Goal: Task Accomplishment & Management: Use online tool/utility

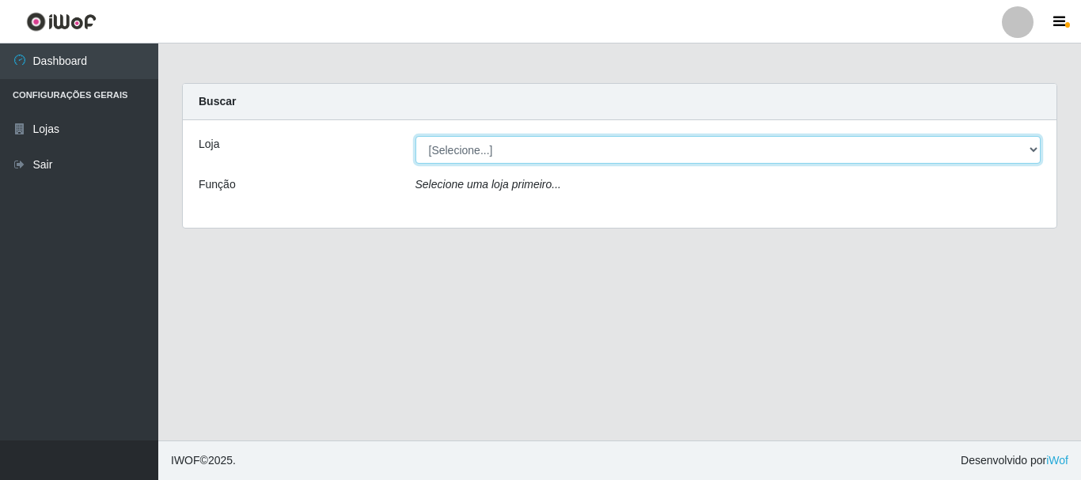
click at [1029, 152] on select "[Selecione...] Nordestão - Alecrim" at bounding box center [728, 150] width 626 height 28
select select "453"
click at [415, 136] on select "[Selecione...] Nordestão - Alecrim" at bounding box center [728, 150] width 626 height 28
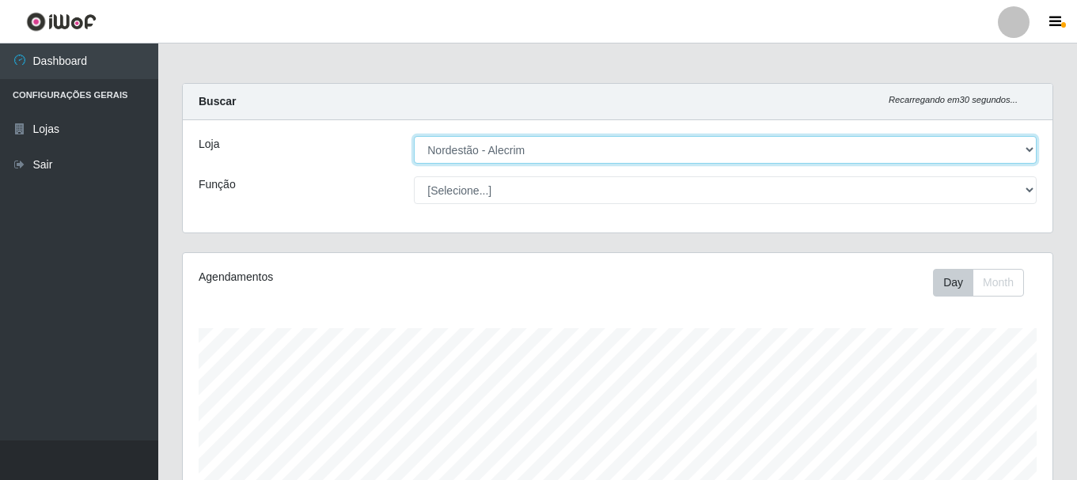
scroll to position [328, 869]
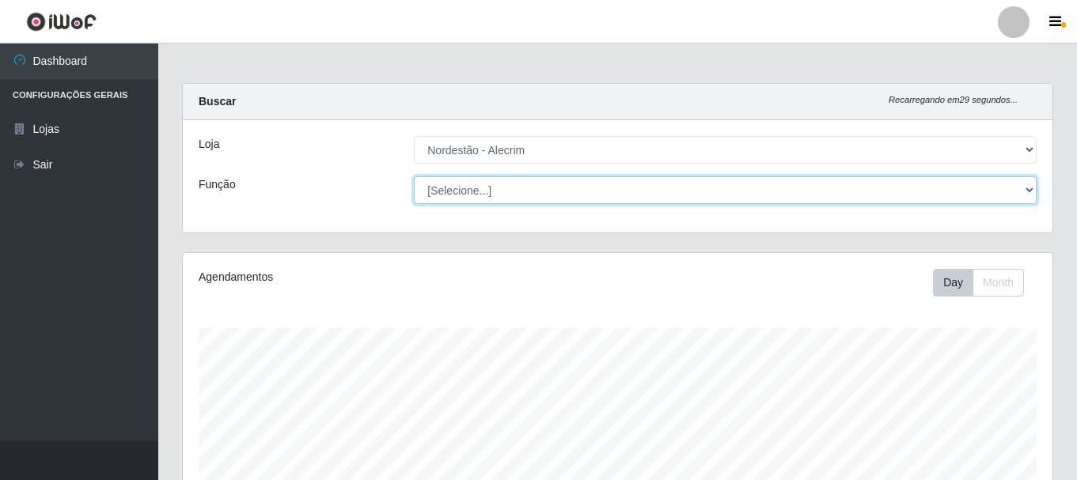
click at [1017, 185] on select "[Selecione...] Balconista + Balconista de Padaria Balconista de Padaria ++ Emba…" at bounding box center [725, 190] width 623 height 28
select select "1"
click at [414, 176] on select "[Selecione...] Balconista + Balconista de Padaria Balconista de Padaria ++ Emba…" at bounding box center [725, 190] width 623 height 28
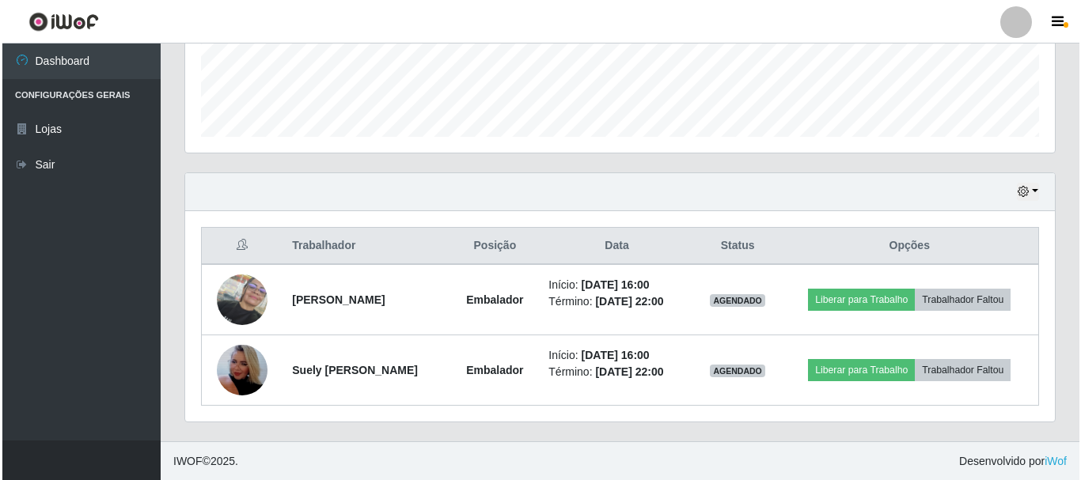
scroll to position [430, 0]
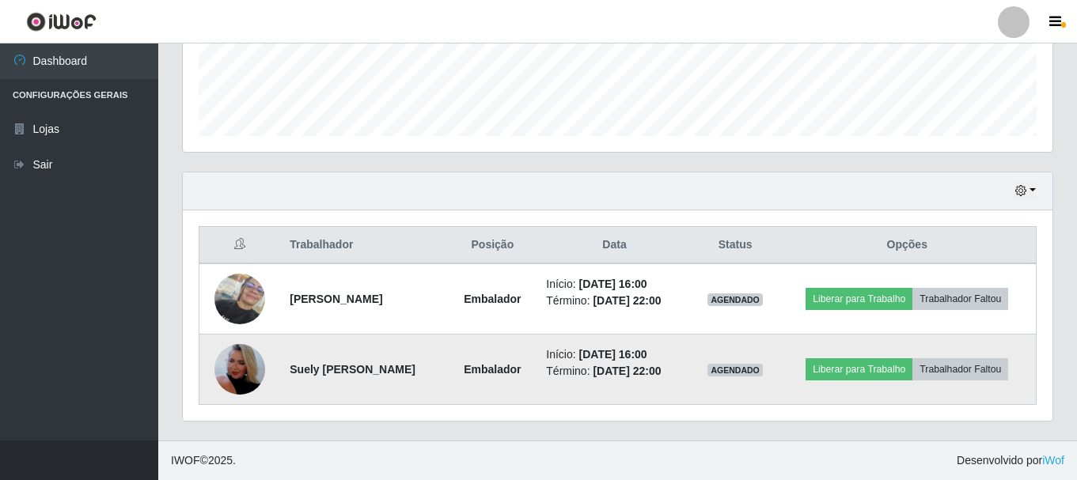
click at [239, 365] on img at bounding box center [239, 369] width 51 height 90
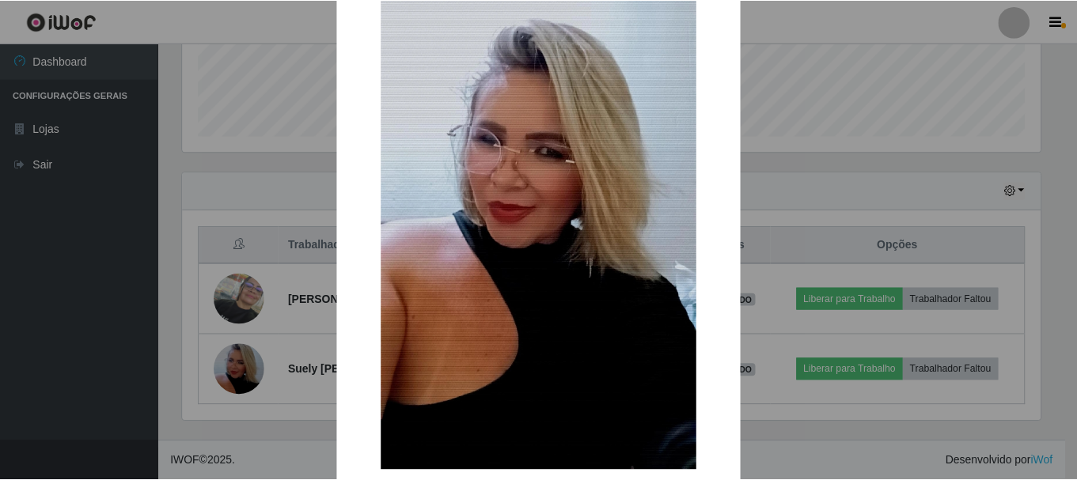
scroll to position [221, 0]
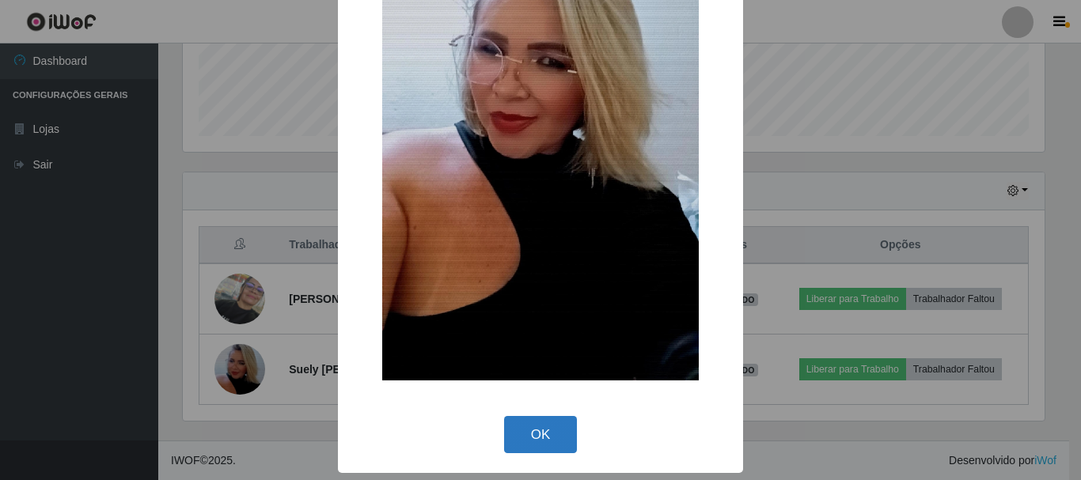
click at [550, 433] on button "OK" at bounding box center [541, 434] width 74 height 37
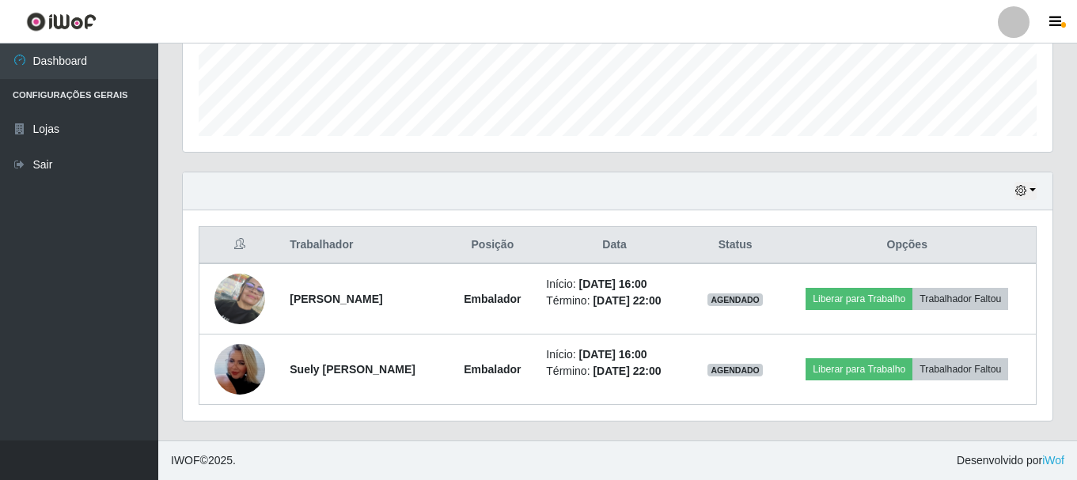
scroll to position [328, 869]
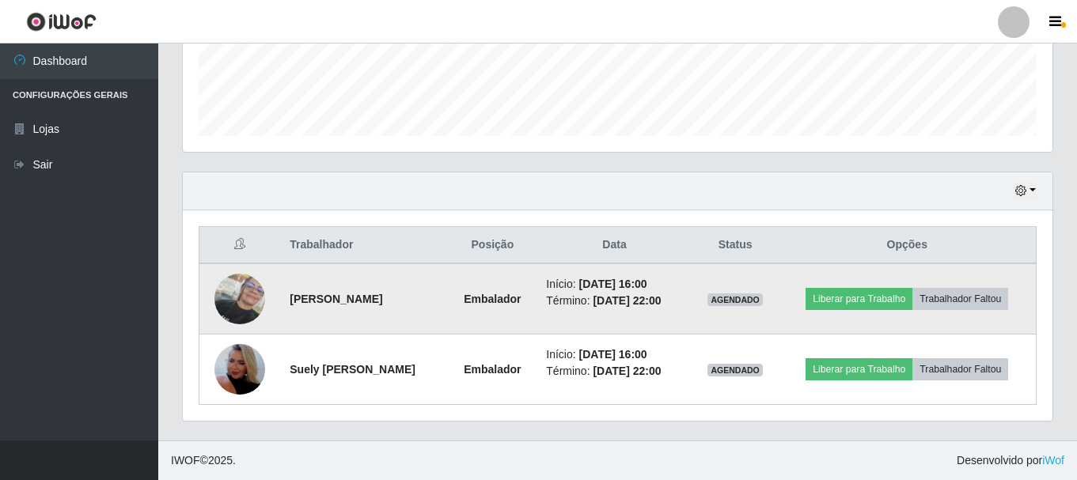
click at [235, 298] on img at bounding box center [239, 299] width 51 height 51
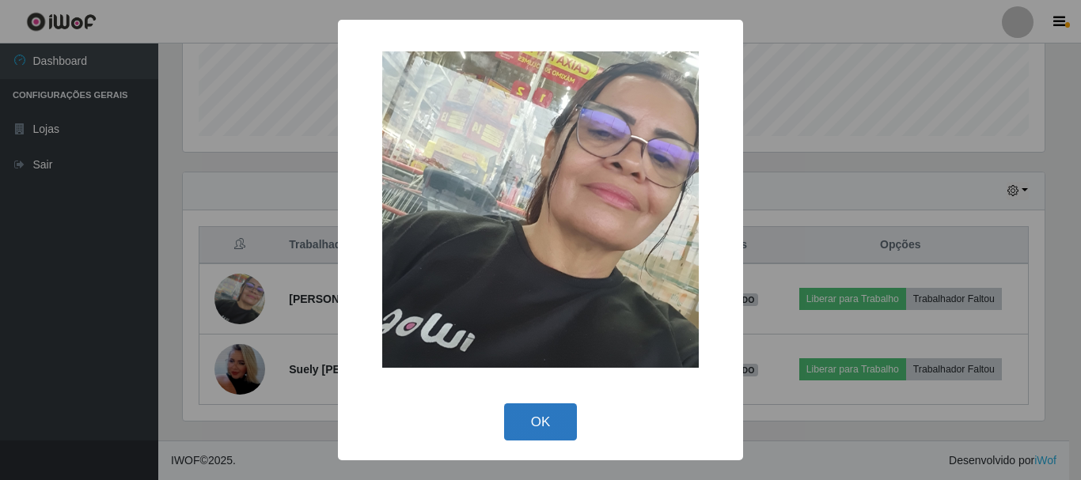
click at [526, 421] on button "OK" at bounding box center [541, 421] width 74 height 37
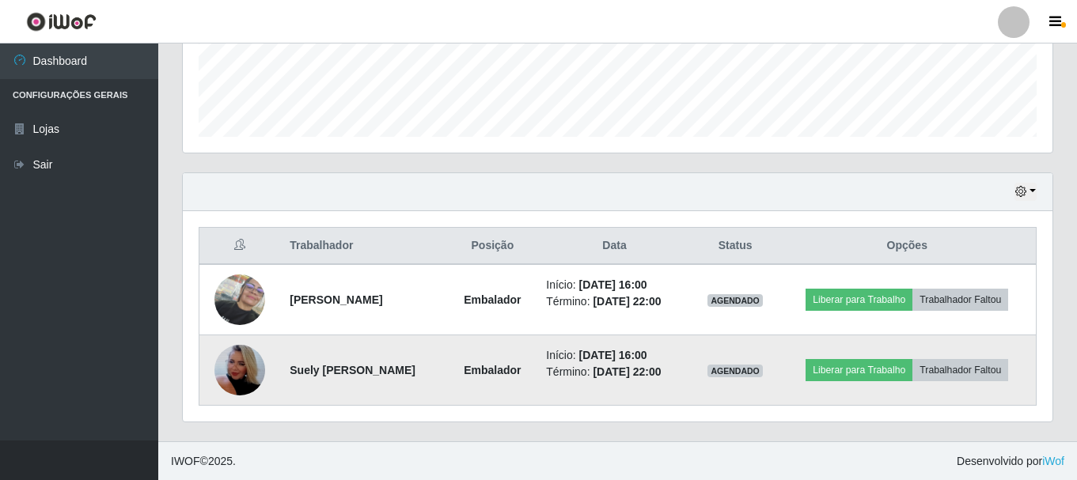
scroll to position [430, 0]
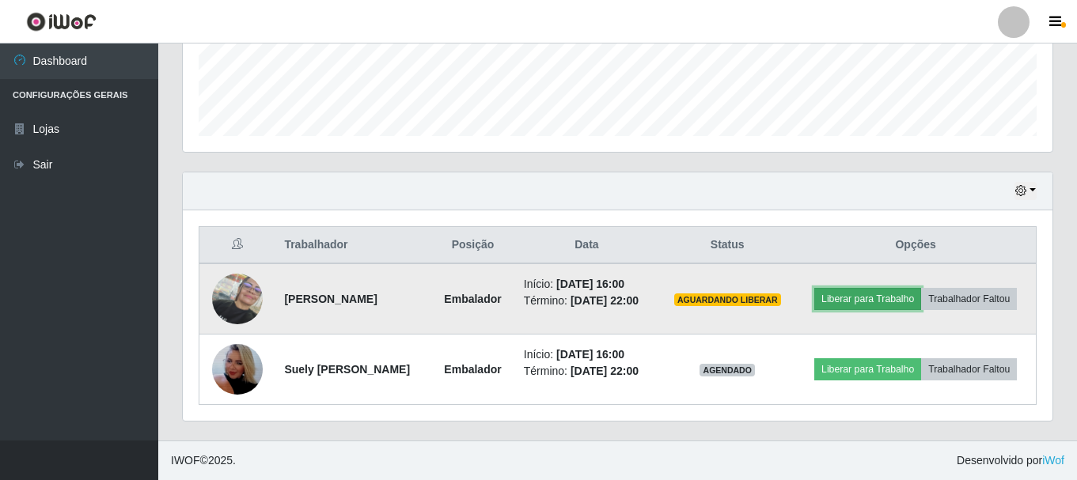
click at [875, 297] on button "Liberar para Trabalho" at bounding box center [867, 299] width 107 height 22
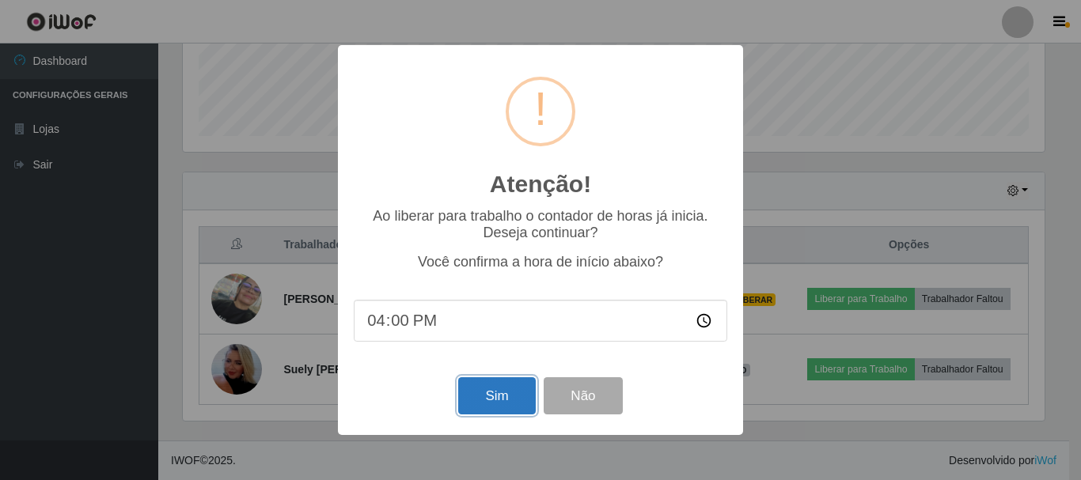
click at [502, 398] on button "Sim" at bounding box center [496, 395] width 77 height 37
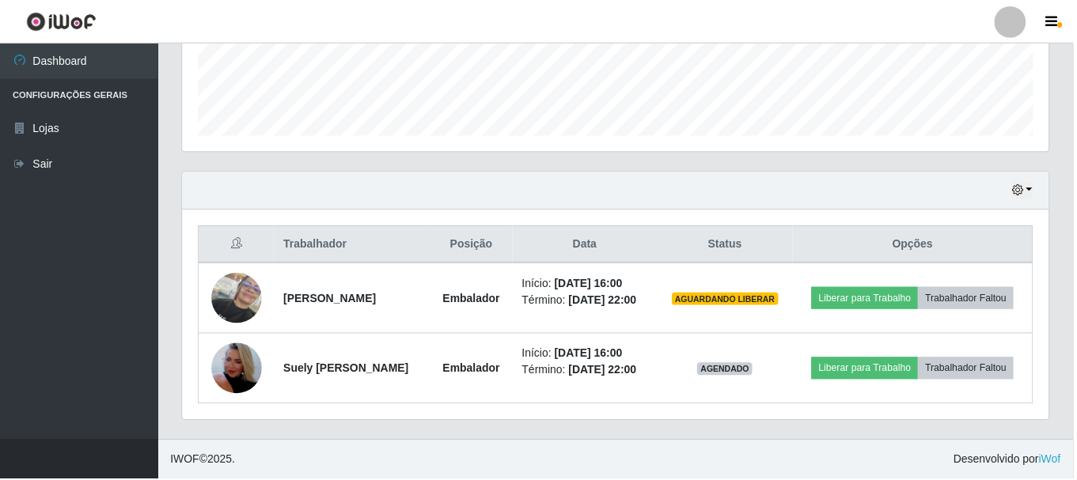
scroll to position [289, 0]
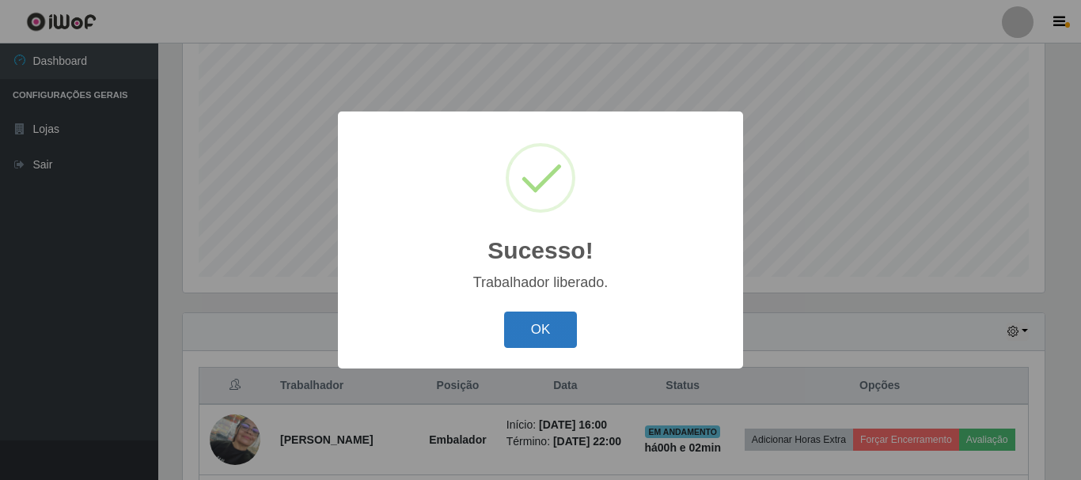
click at [543, 320] on button "OK" at bounding box center [541, 330] width 74 height 37
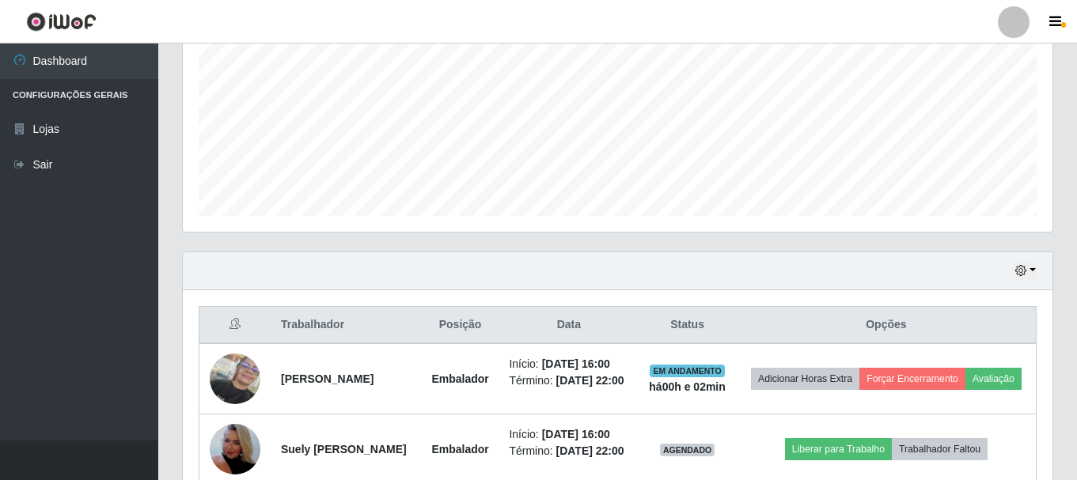
scroll to position [447, 0]
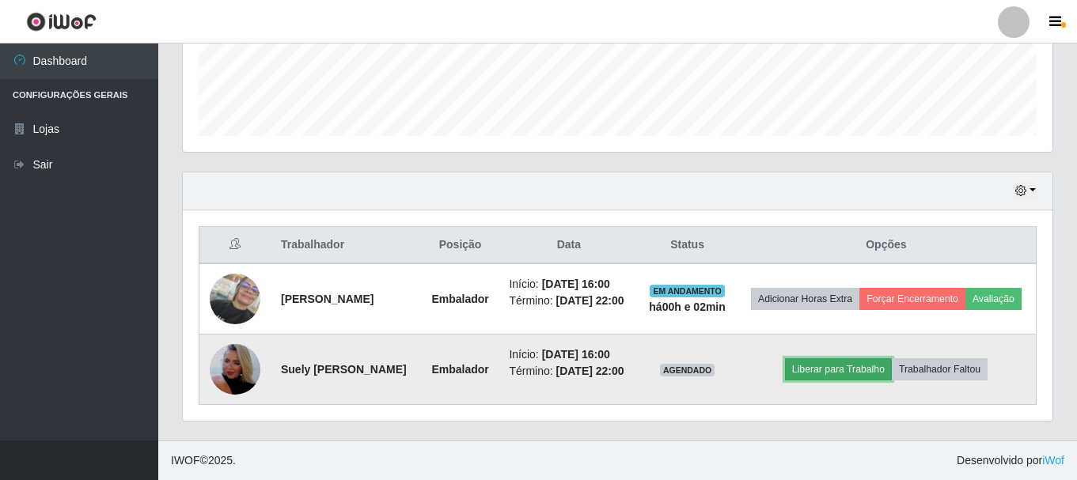
click at [835, 373] on button "Liberar para Trabalho" at bounding box center [838, 369] width 107 height 22
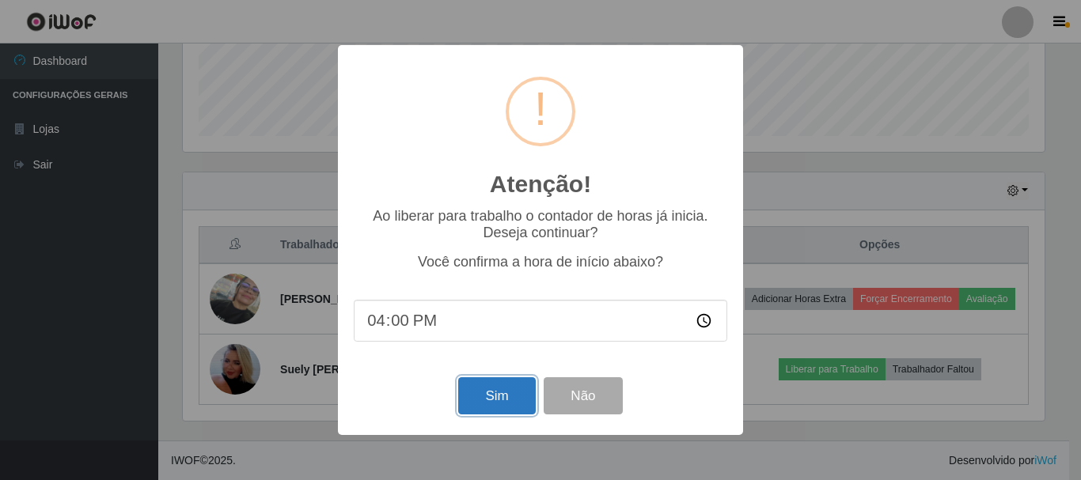
click at [494, 403] on button "Sim" at bounding box center [496, 395] width 77 height 37
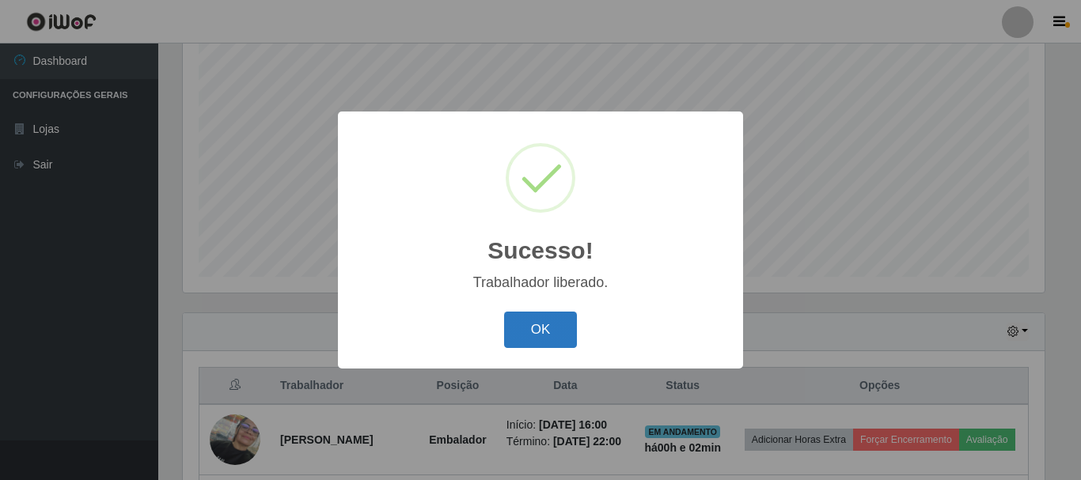
click at [526, 340] on button "OK" at bounding box center [541, 330] width 74 height 37
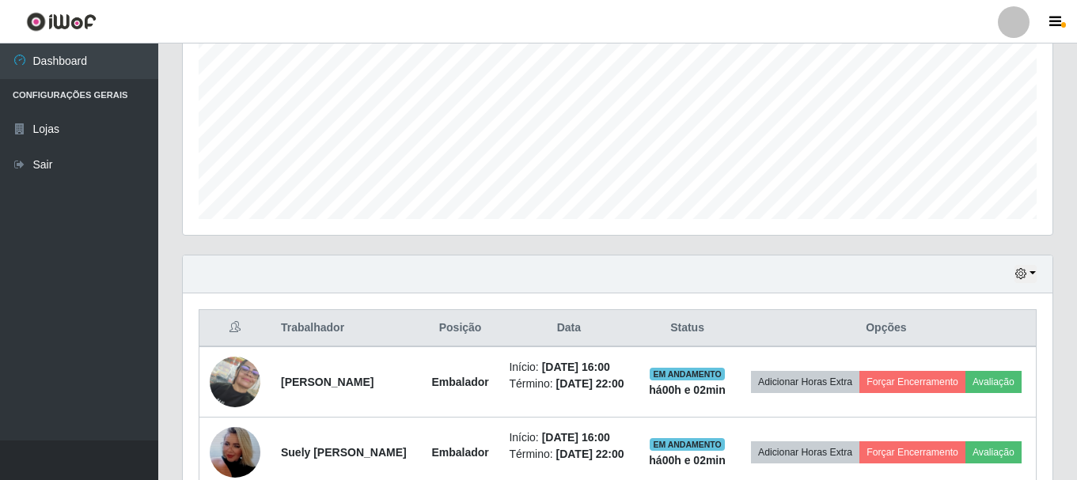
scroll to position [453, 0]
